Goal: Use online tool/utility: Use online tool/utility

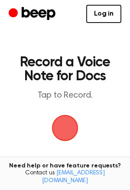
click at [64, 119] on span "button" at bounding box center [65, 128] width 32 height 32
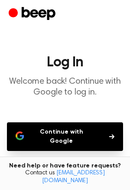
click at [58, 87] on p "Welcome back! Continue with Google to log in." at bounding box center [65, 87] width 116 height 22
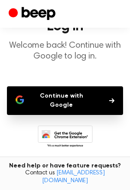
scroll to position [38, 0]
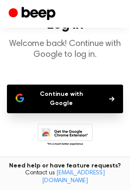
click at [59, 88] on button "Continue with Google" at bounding box center [65, 99] width 116 height 29
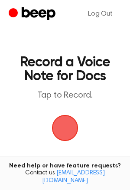
click at [76, 120] on span "button" at bounding box center [65, 128] width 28 height 28
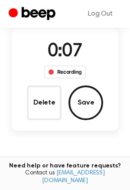
scroll to position [72, 0]
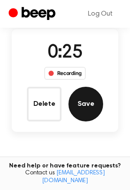
click at [84, 116] on button "Save" at bounding box center [86, 104] width 35 height 35
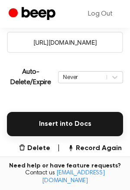
scroll to position [185, 0]
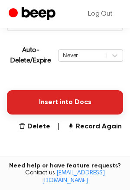
click at [70, 109] on button "Insert into Docs" at bounding box center [65, 102] width 116 height 24
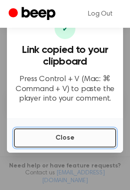
click at [69, 140] on button "Close" at bounding box center [65, 137] width 102 height 19
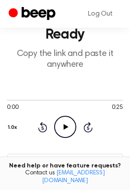
scroll to position [44, 0]
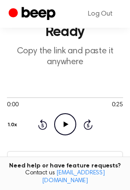
click at [64, 114] on icon "Play Audio" at bounding box center [65, 124] width 22 height 22
click at [64, 114] on icon "Pause Audio" at bounding box center [65, 124] width 22 height 22
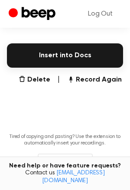
scroll to position [272, 0]
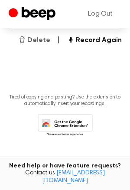
click at [39, 39] on button "Delete" at bounding box center [35, 40] width 32 height 10
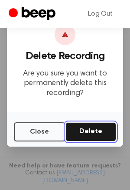
click at [90, 136] on button "Delete" at bounding box center [90, 131] width 51 height 19
